Goal: Navigation & Orientation: Understand site structure

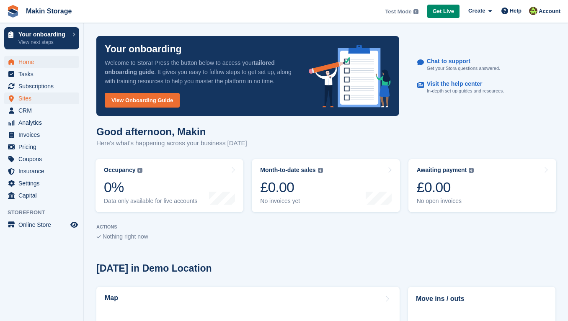
click at [27, 101] on span "Sites" at bounding box center [43, 99] width 50 height 12
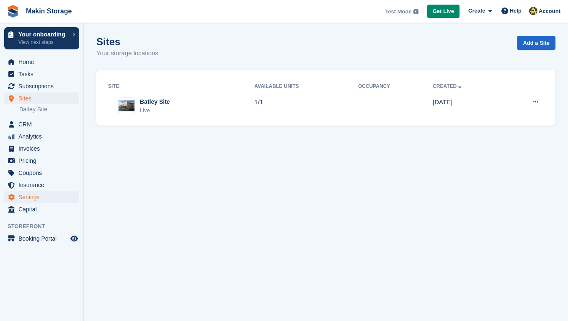
click at [30, 198] on span "Settings" at bounding box center [43, 197] width 50 height 12
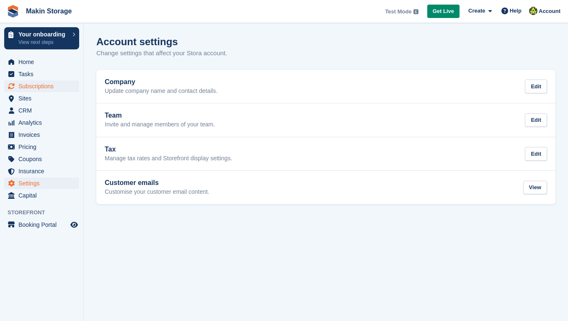
click at [35, 82] on span "Subscriptions" at bounding box center [43, 86] width 50 height 12
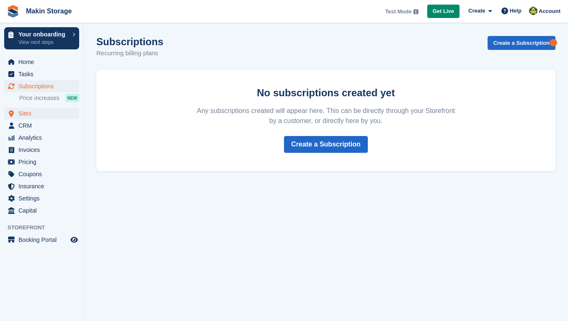
click at [34, 112] on span "Sites" at bounding box center [43, 114] width 50 height 12
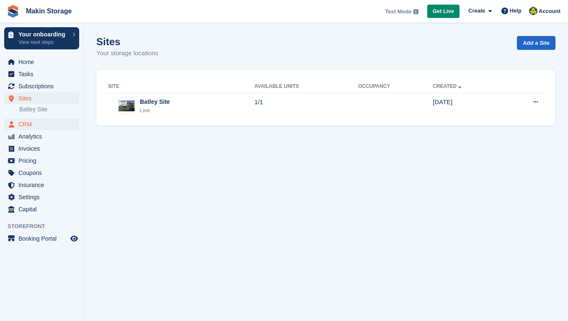
click at [34, 126] on span "CRM" at bounding box center [43, 125] width 50 height 12
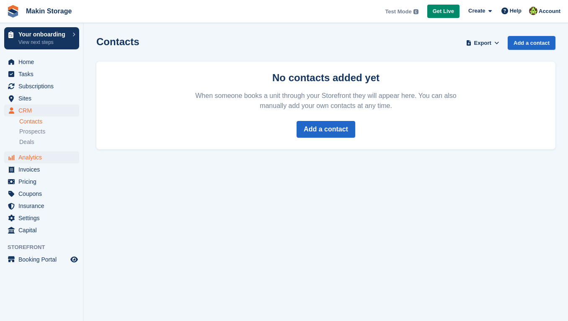
click at [34, 158] on span "Analytics" at bounding box center [43, 158] width 50 height 12
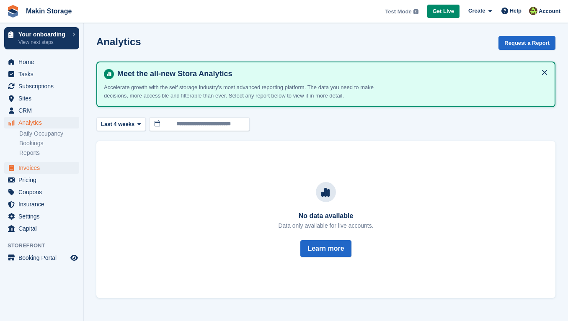
click at [34, 166] on span "Invoices" at bounding box center [43, 168] width 50 height 12
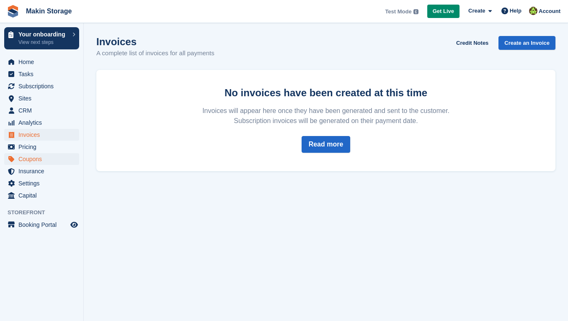
click at [34, 157] on span "Coupons" at bounding box center [43, 159] width 50 height 12
